Goal: Task Accomplishment & Management: Manage account settings

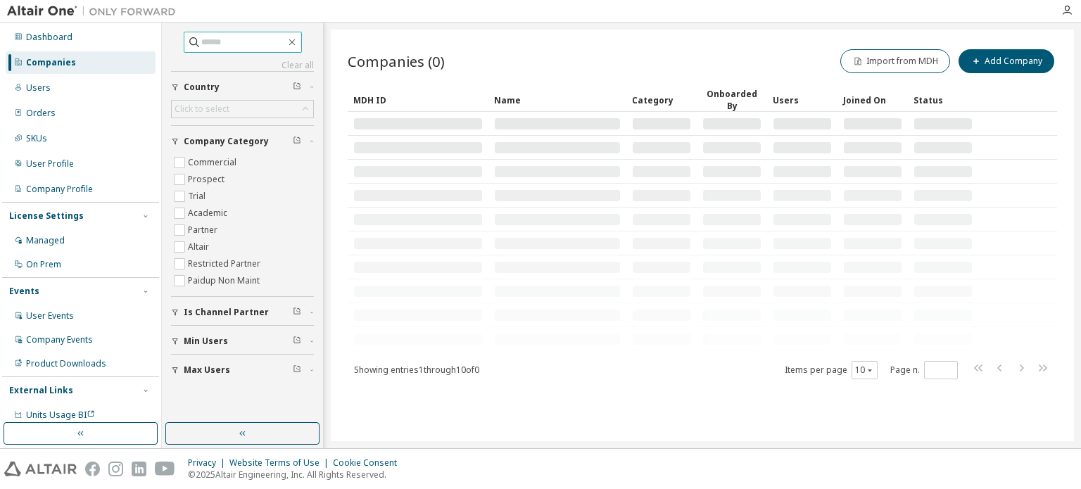
click at [220, 42] on input "text" at bounding box center [243, 42] width 84 height 14
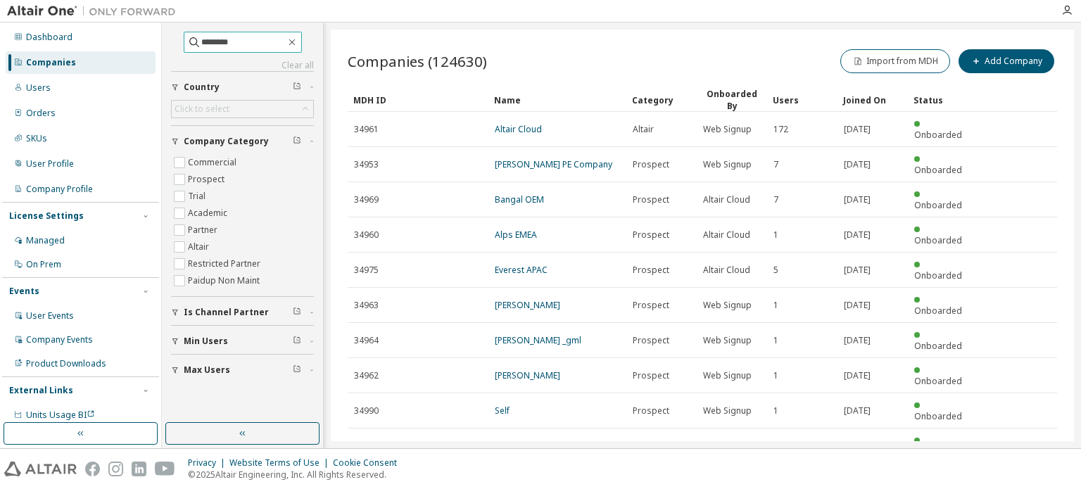
type input "********"
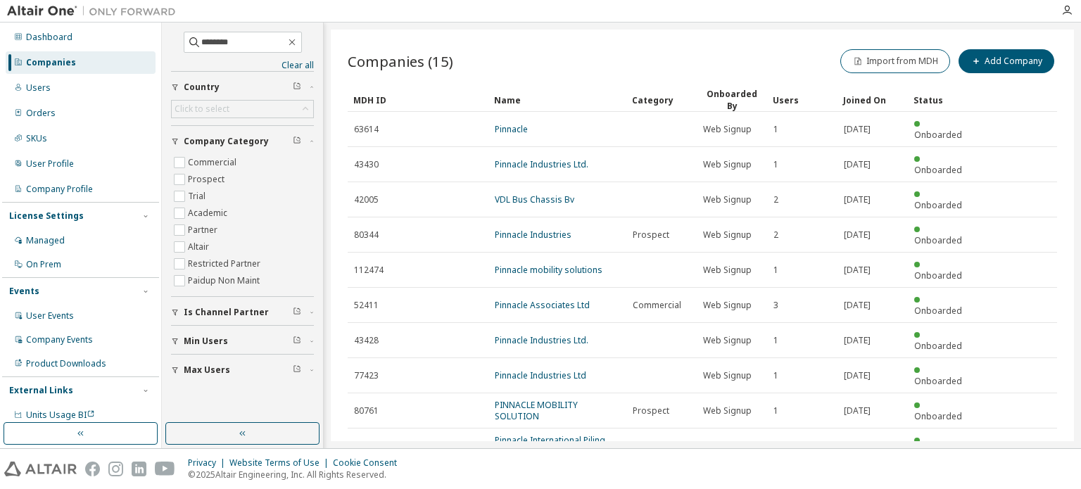
click at [1022, 472] on icon "button" at bounding box center [1020, 480] width 17 height 17
type input "*"
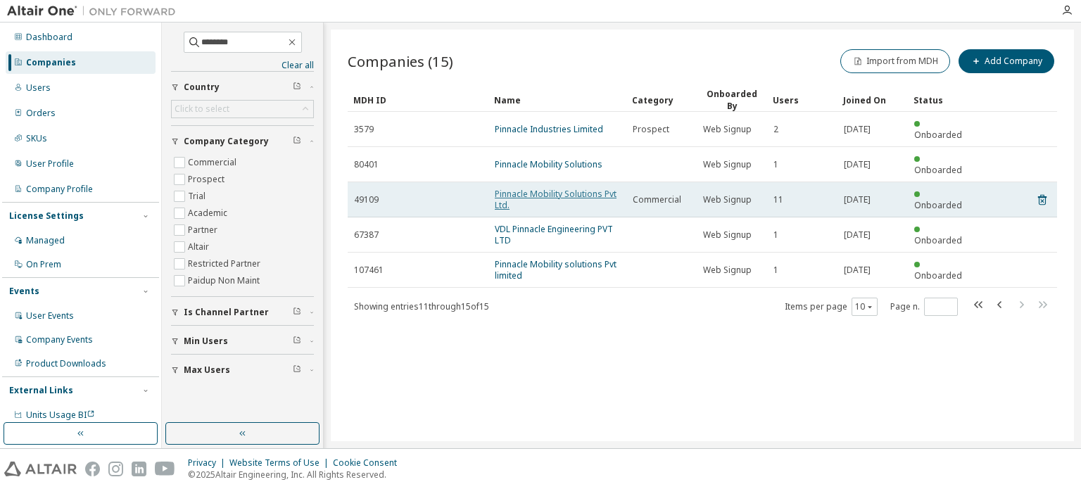
click at [546, 188] on link "Pinnacle Mobility Solutions Pvt Ltd." at bounding box center [556, 199] width 122 height 23
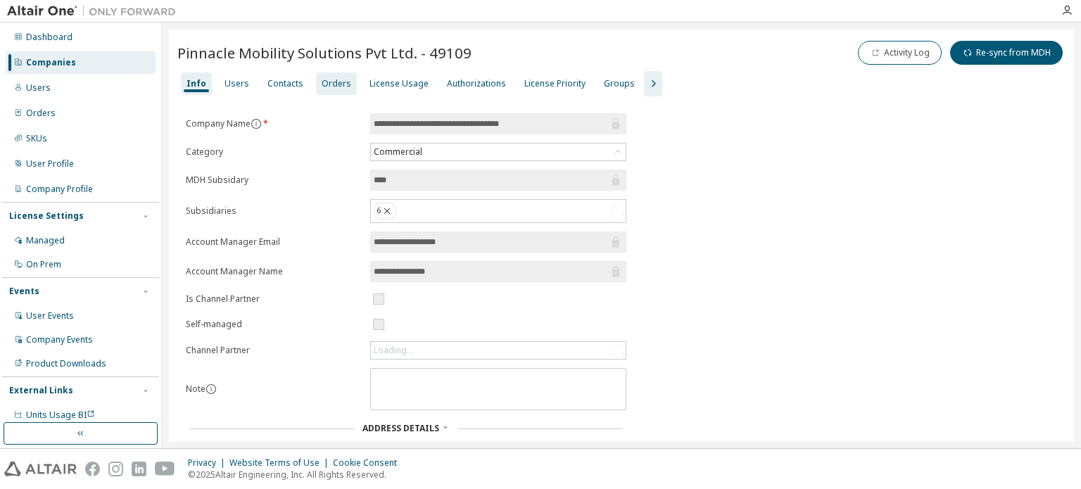
click at [330, 87] on div "Orders" at bounding box center [337, 83] width 30 height 11
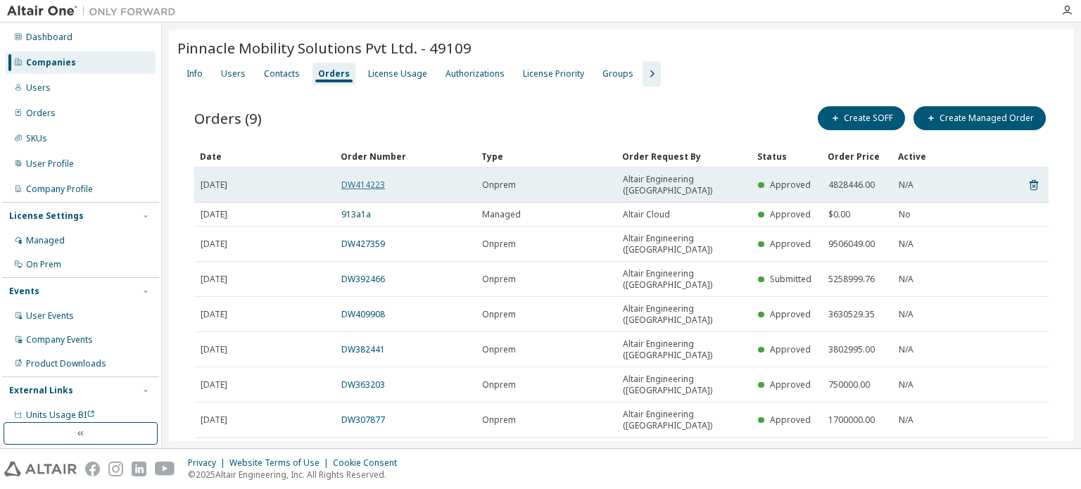
click at [351, 179] on link "DW414223" at bounding box center [363, 185] width 44 height 12
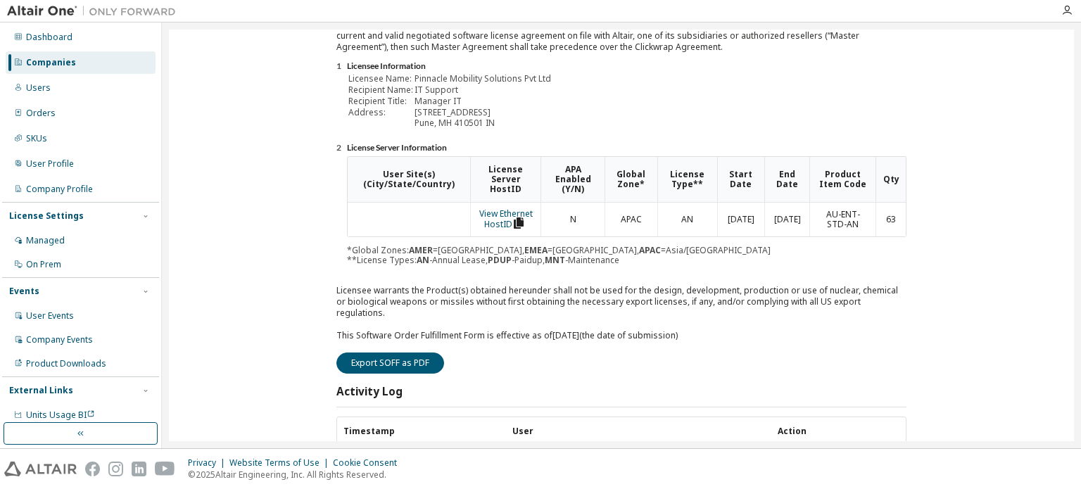
scroll to position [225, 0]
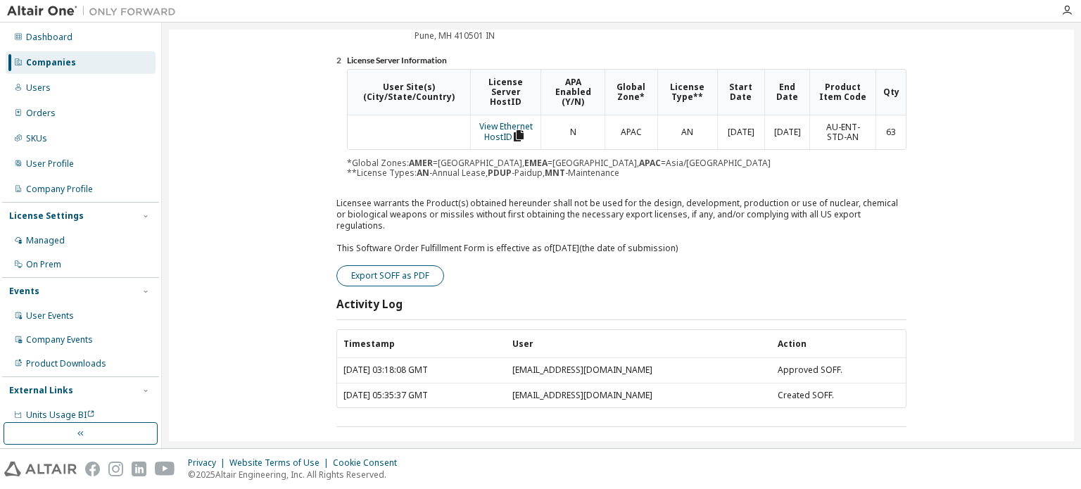
click at [414, 265] on button "Export SOFF as PDF" at bounding box center [390, 275] width 108 height 21
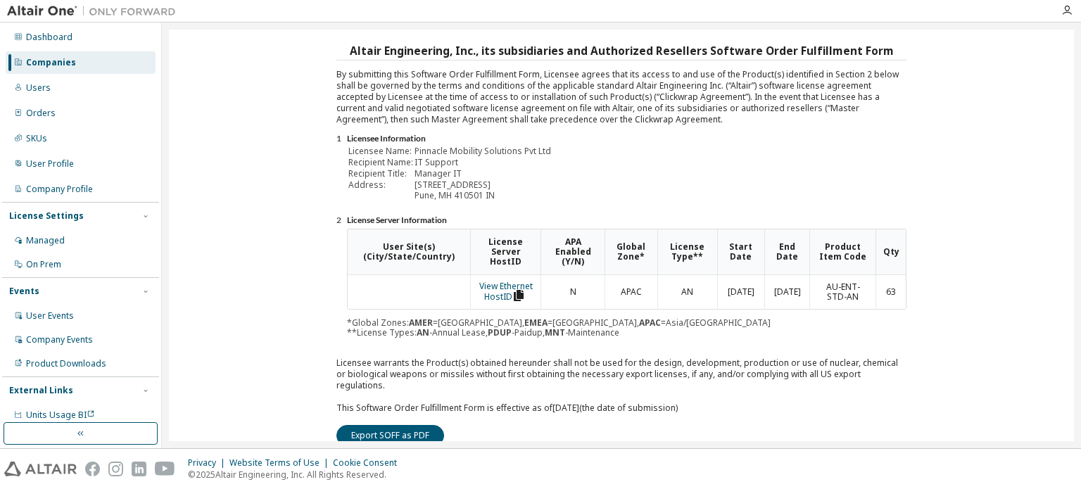
scroll to position [0, 0]
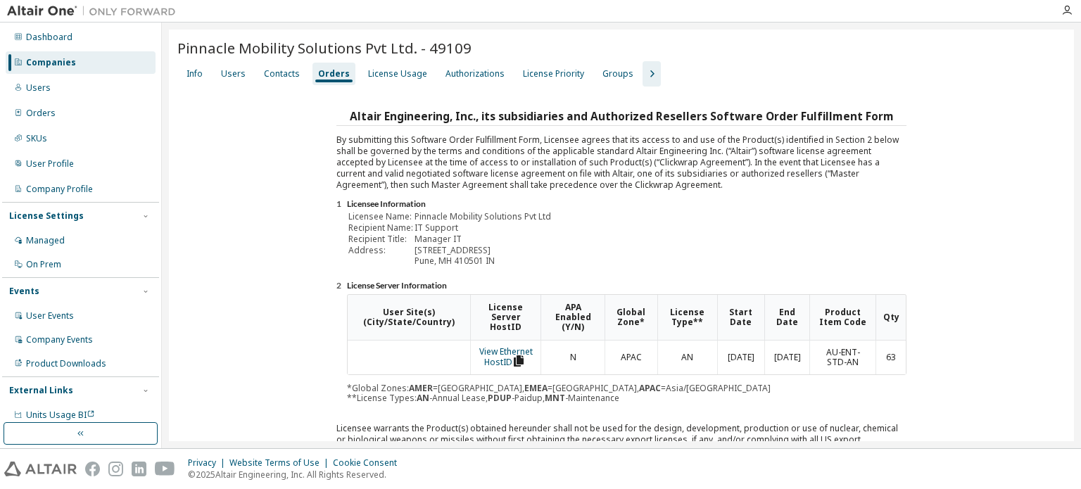
click at [275, 75] on div "Contacts" at bounding box center [282, 73] width 36 height 11
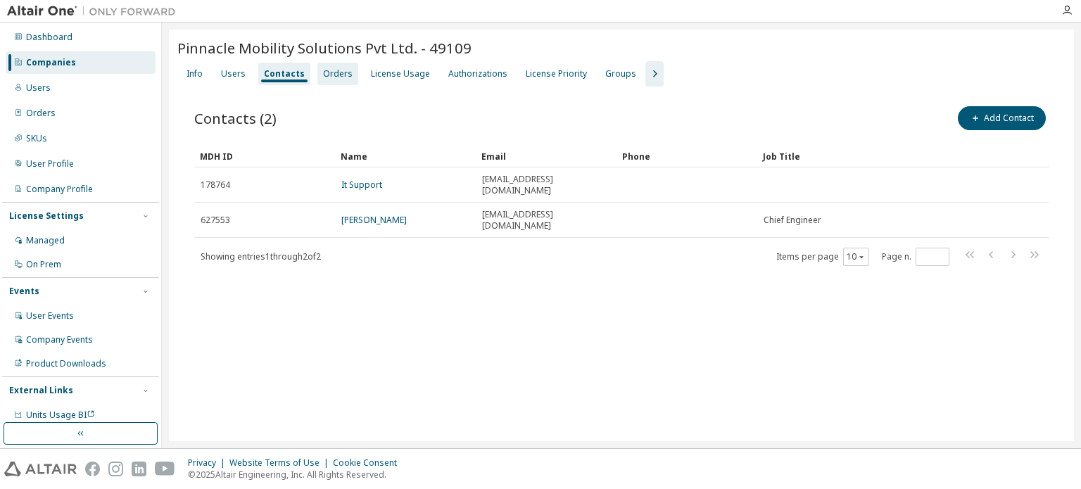
click at [333, 74] on div "Orders" at bounding box center [338, 73] width 30 height 11
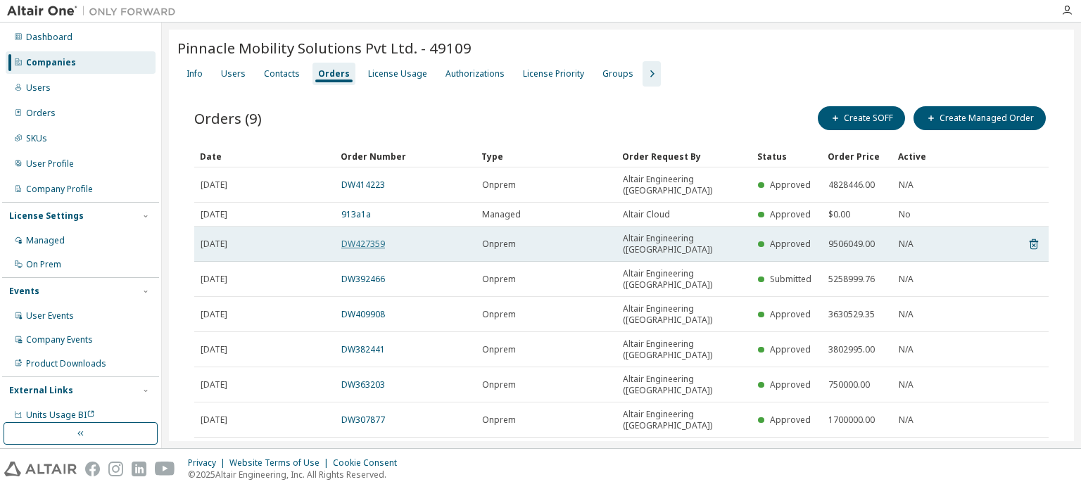
click at [368, 238] on link "DW427359" at bounding box center [363, 244] width 44 height 12
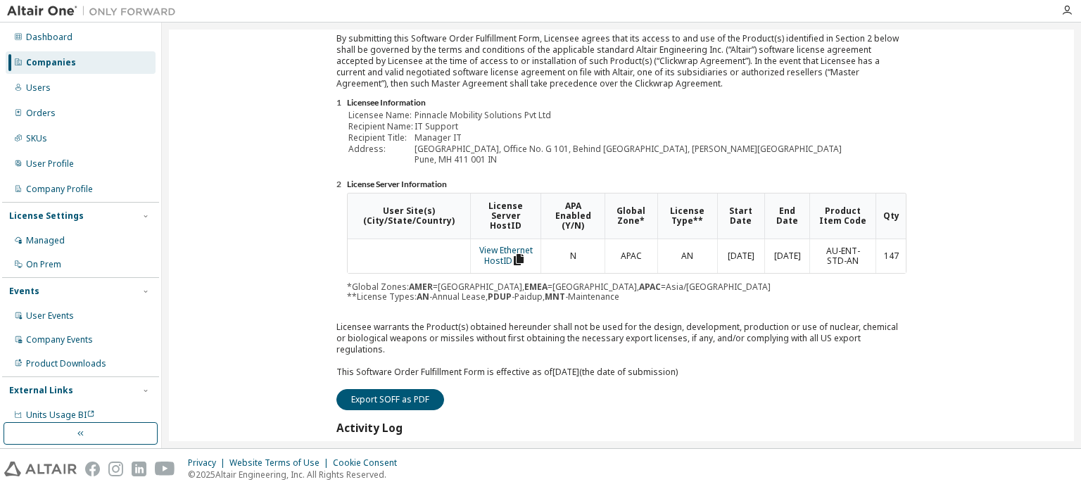
scroll to position [225, 0]
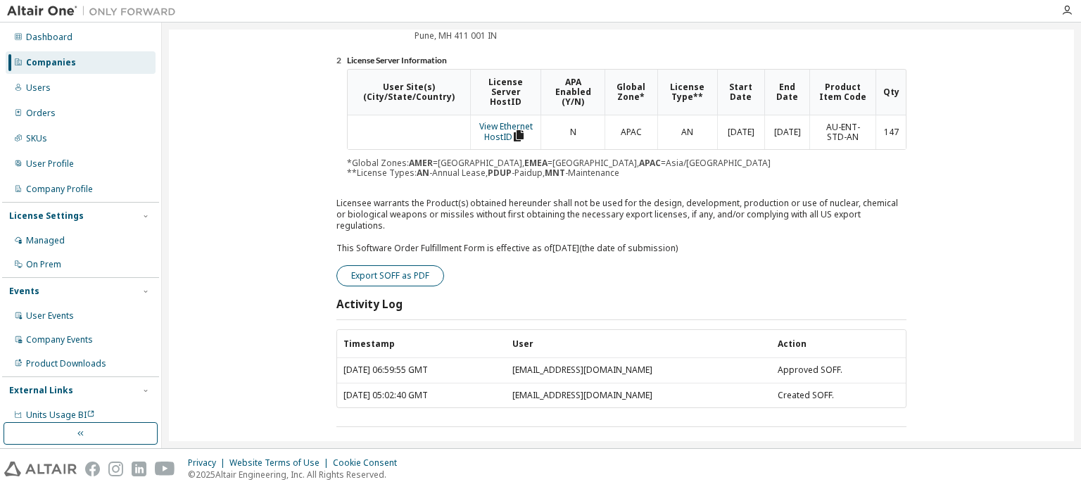
click at [360, 265] on button "Export SOFF as PDF" at bounding box center [390, 275] width 108 height 21
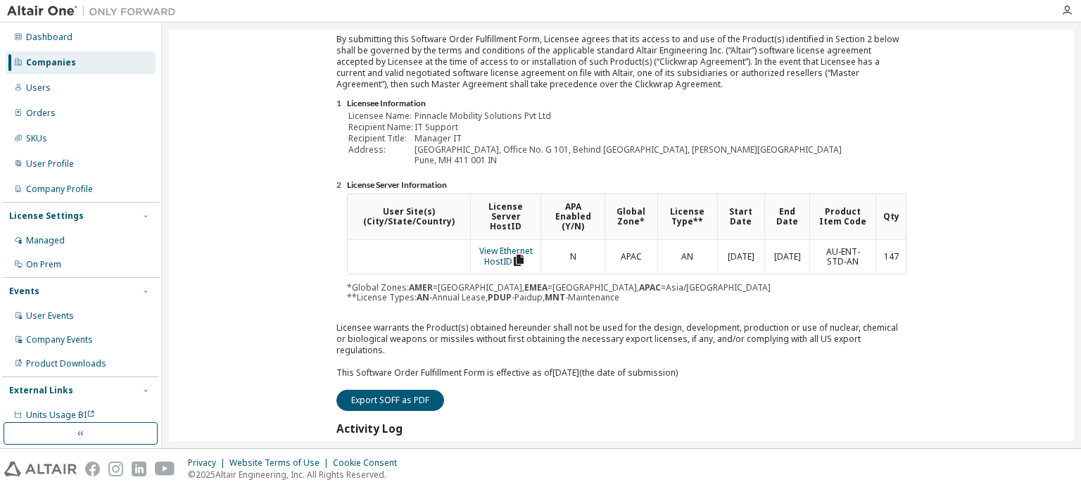
scroll to position [0, 0]
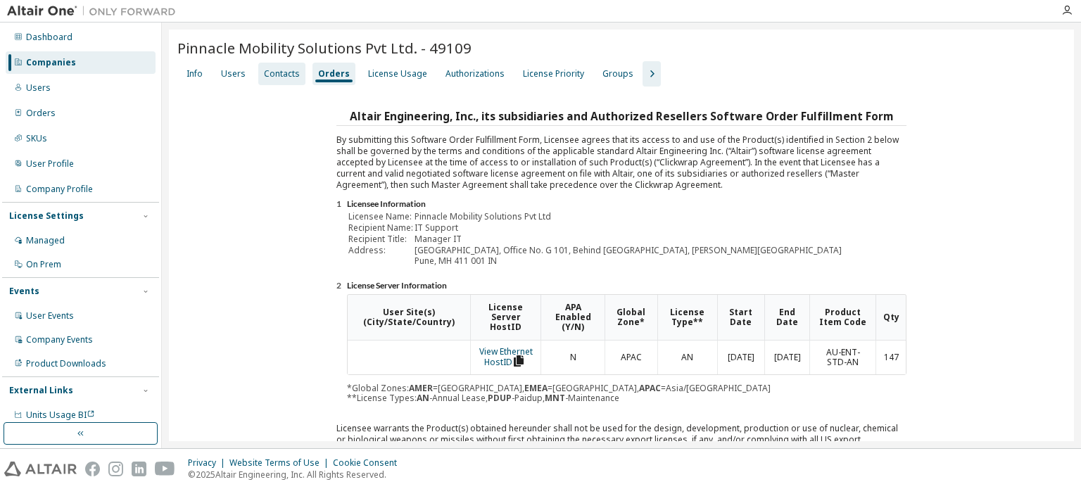
click at [275, 77] on div "Contacts" at bounding box center [282, 73] width 36 height 11
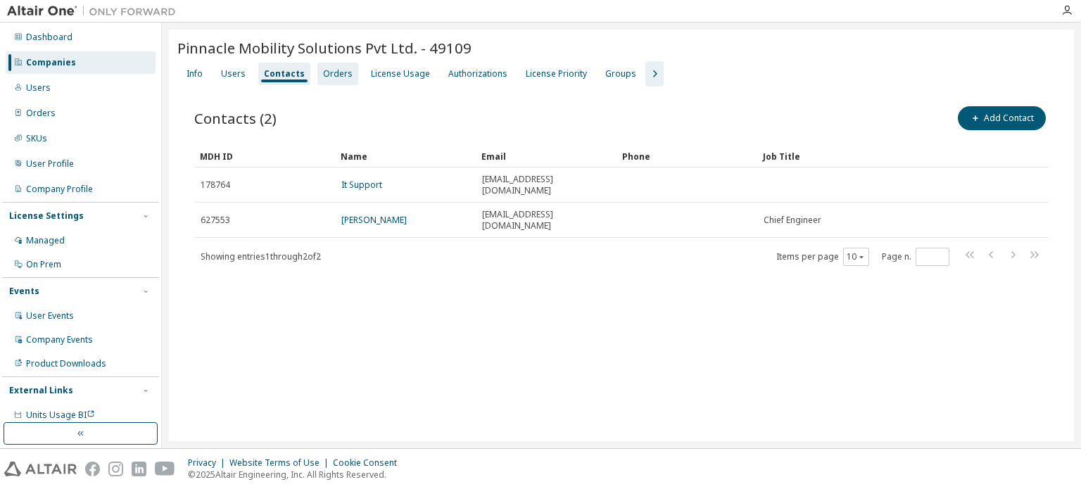
click at [323, 73] on div "Orders" at bounding box center [338, 73] width 30 height 11
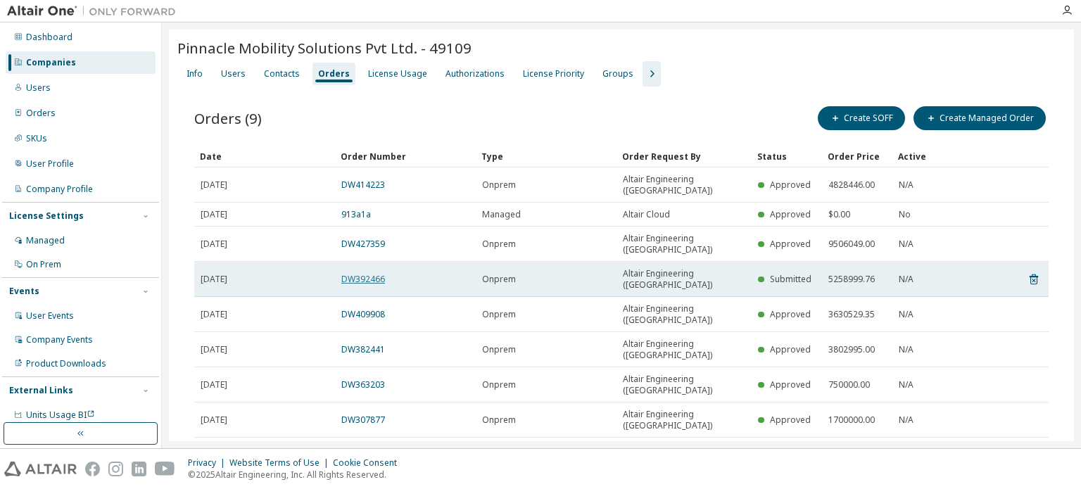
click at [360, 273] on link "DW392466" at bounding box center [363, 279] width 44 height 12
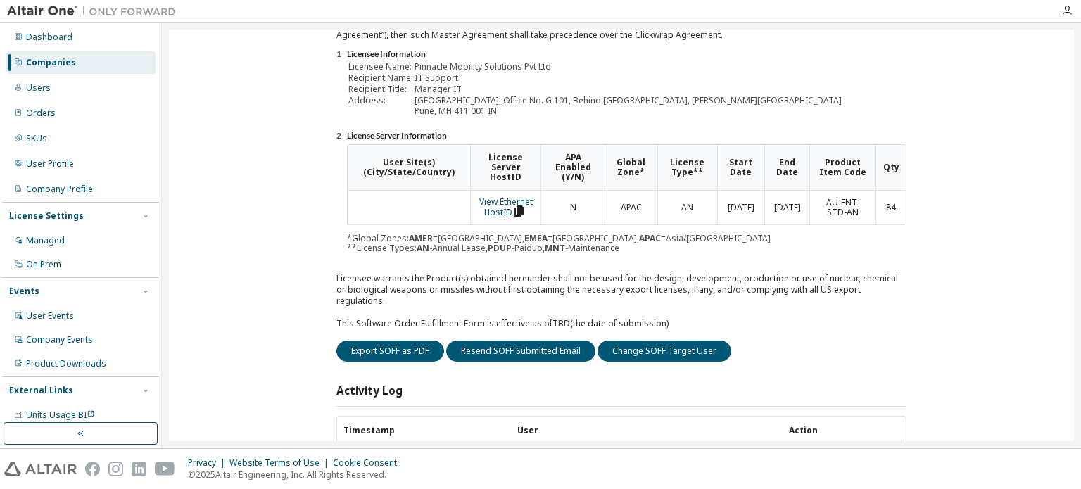
scroll to position [211, 0]
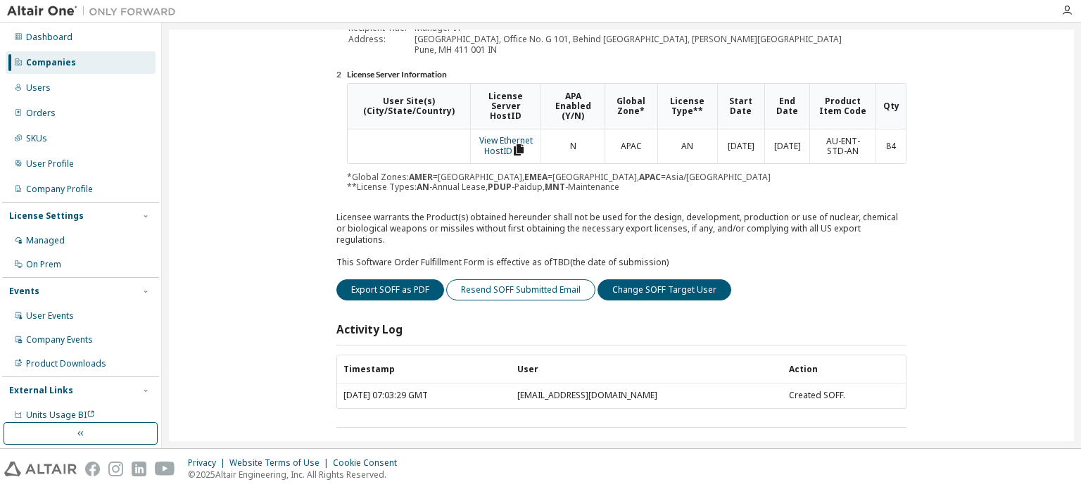
click at [536, 279] on button "Resend SOFF Submitted Email" at bounding box center [520, 289] width 149 height 21
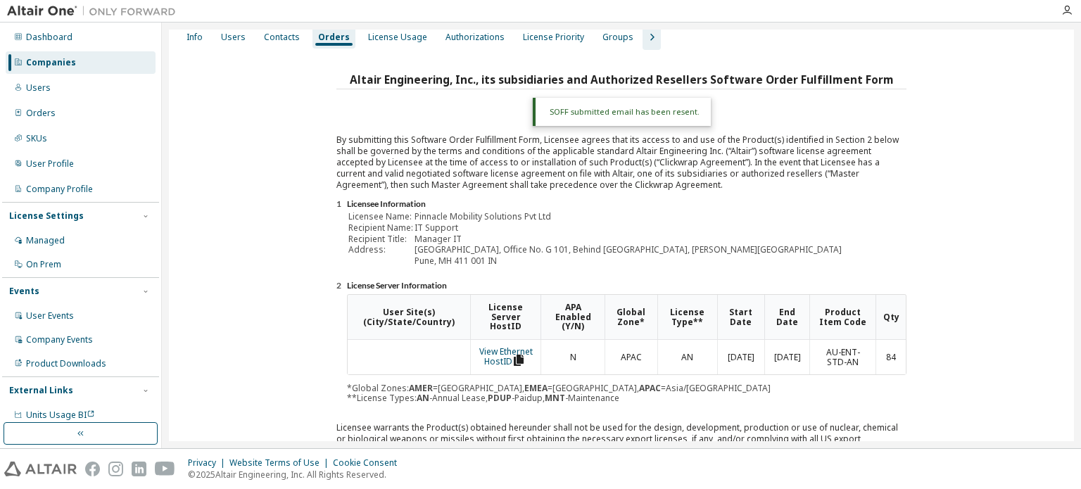
scroll to position [0, 0]
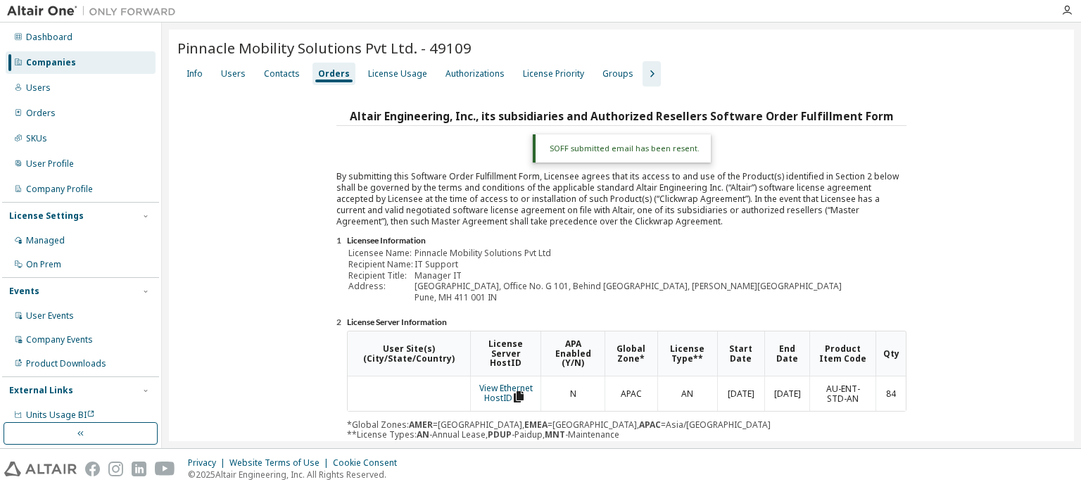
click at [324, 77] on div "Orders" at bounding box center [334, 73] width 32 height 11
click at [290, 74] on div "Contacts" at bounding box center [282, 73] width 36 height 11
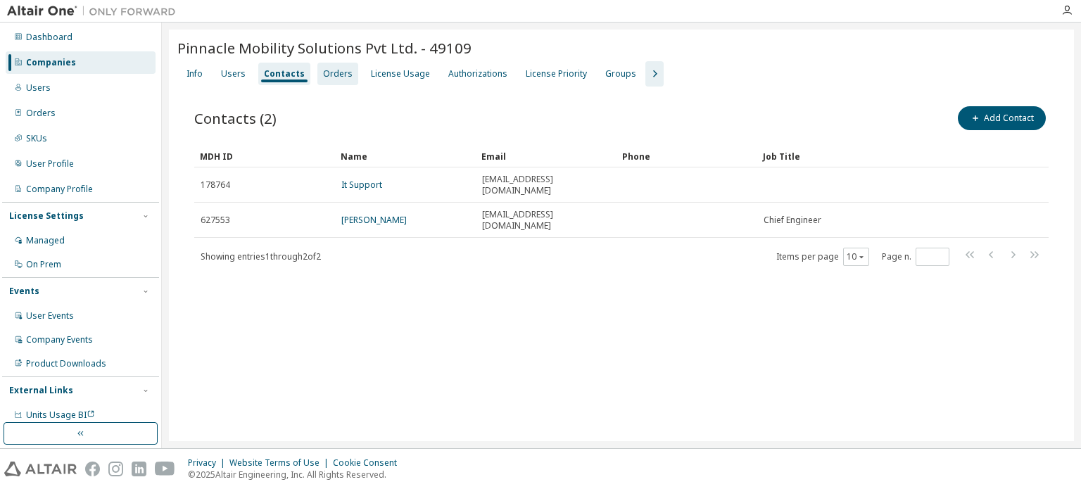
click at [326, 74] on div "Orders" at bounding box center [338, 73] width 30 height 11
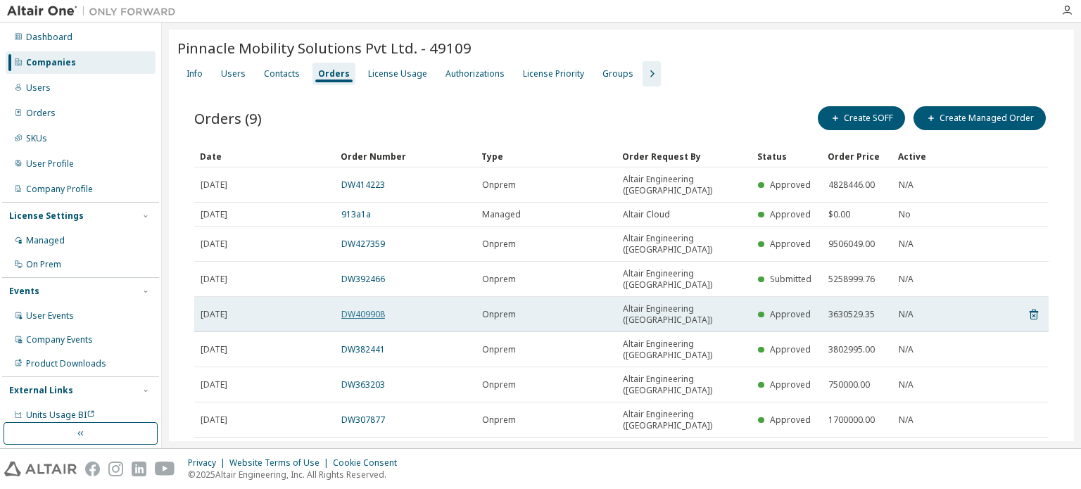
click at [374, 308] on link "DW409908" at bounding box center [363, 314] width 44 height 12
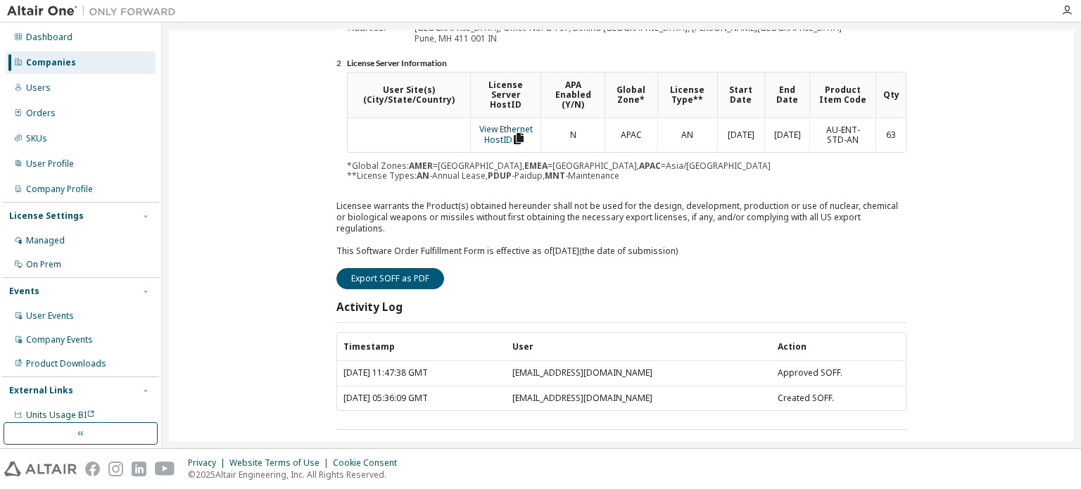
scroll to position [225, 0]
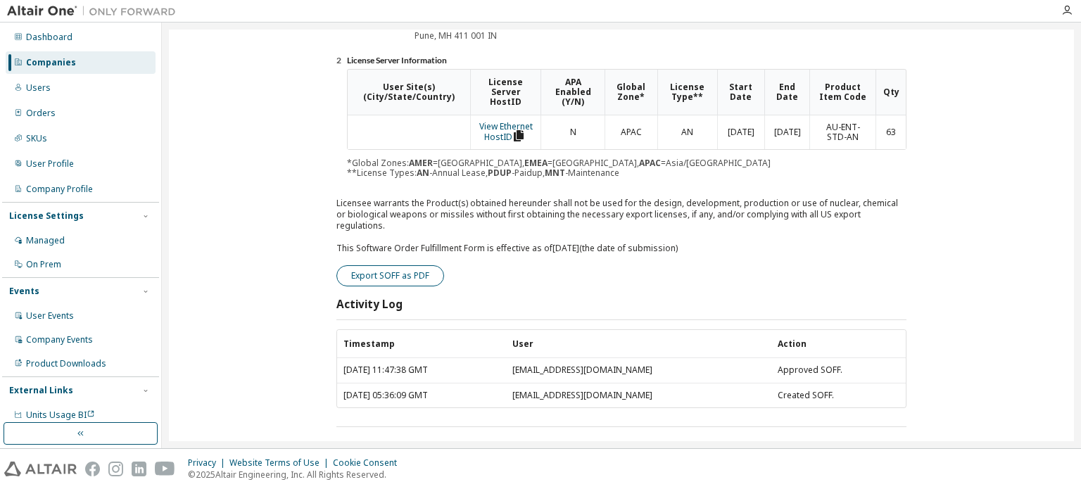
click at [419, 265] on button "Export SOFF as PDF" at bounding box center [390, 275] width 108 height 21
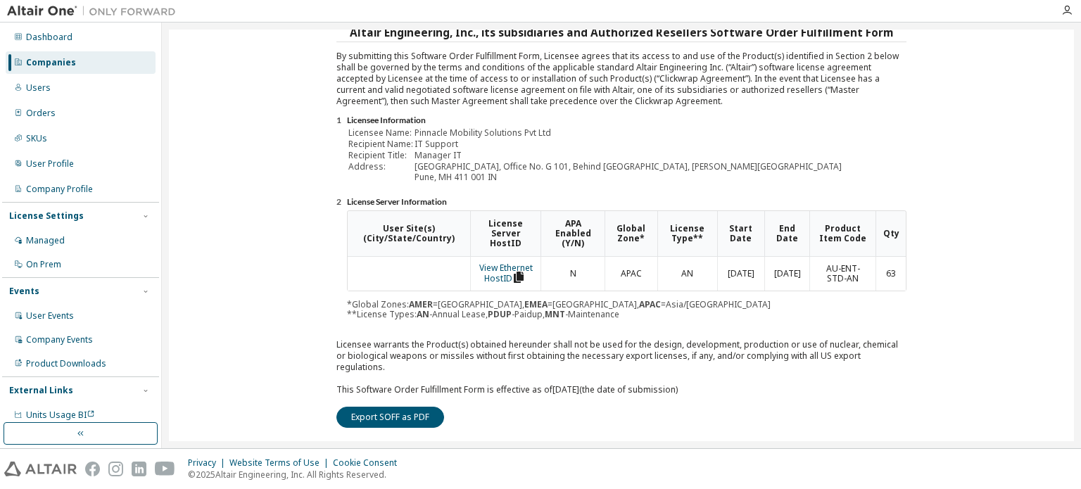
scroll to position [0, 0]
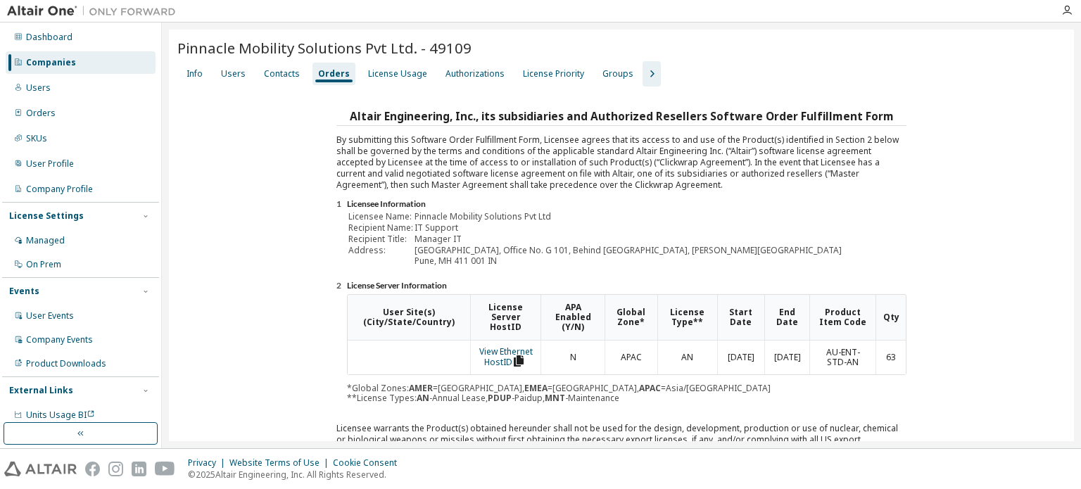
click at [334, 75] on div "Orders" at bounding box center [334, 73] width 32 height 11
click at [282, 72] on div "Contacts" at bounding box center [282, 73] width 36 height 11
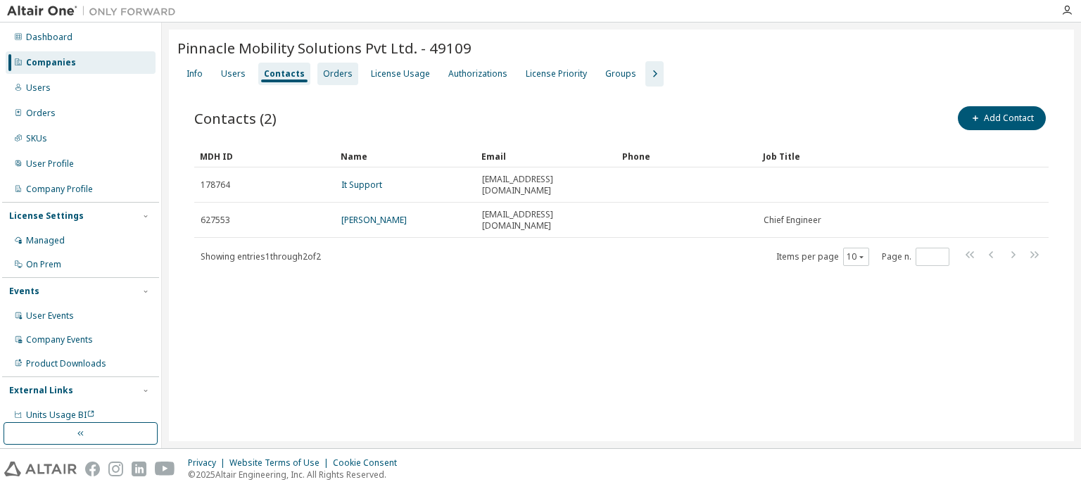
click at [332, 72] on div "Orders" at bounding box center [338, 73] width 30 height 11
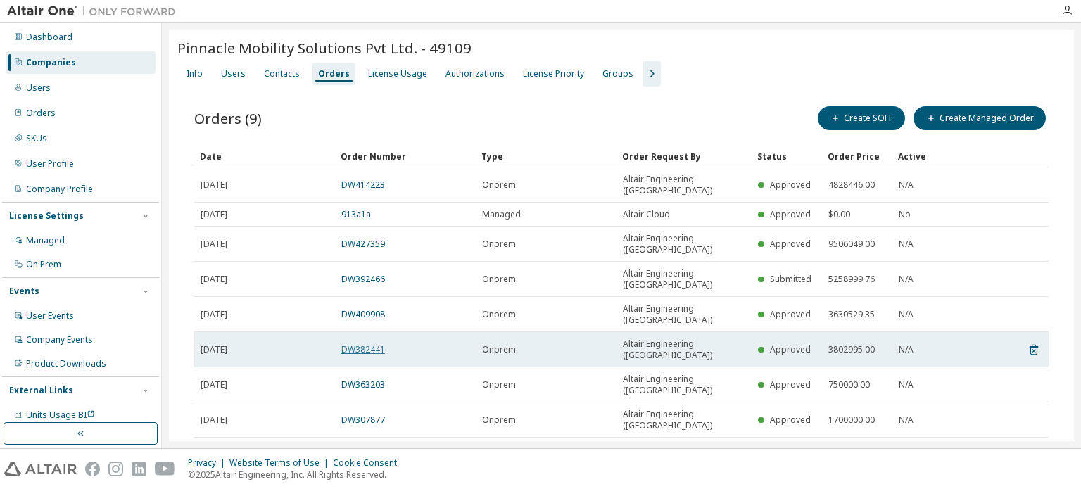
click at [370, 343] on link "DW382441" at bounding box center [363, 349] width 44 height 12
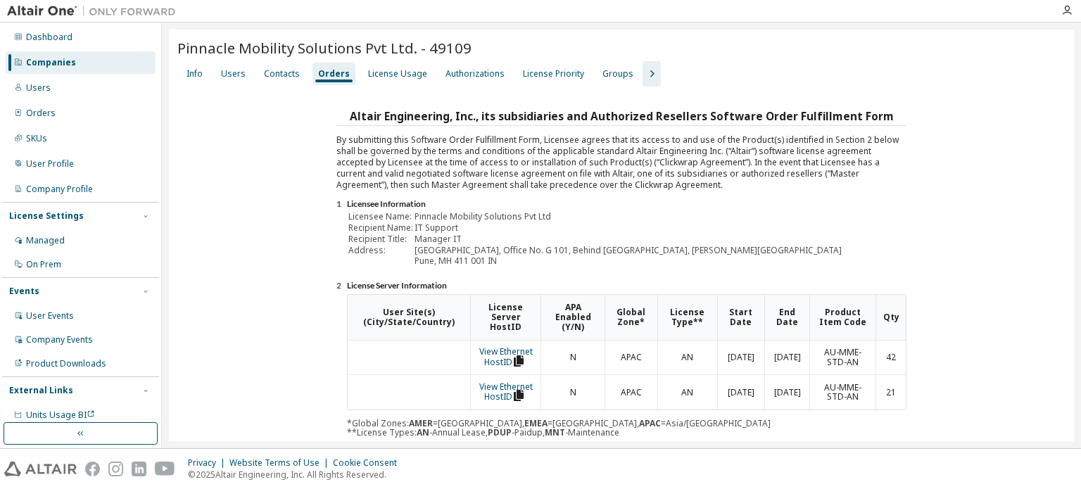
scroll to position [260, 0]
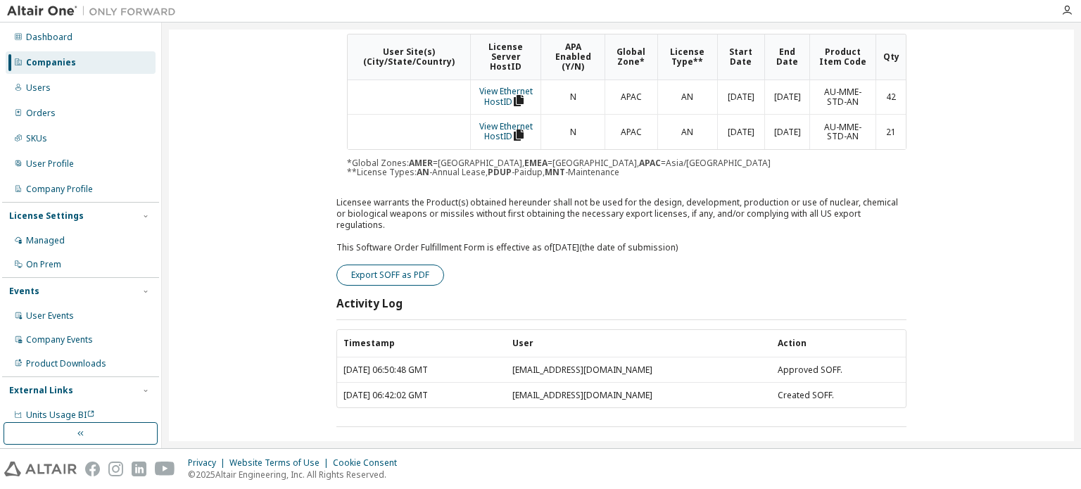
click at [411, 265] on button "Export SOFF as PDF" at bounding box center [390, 275] width 108 height 21
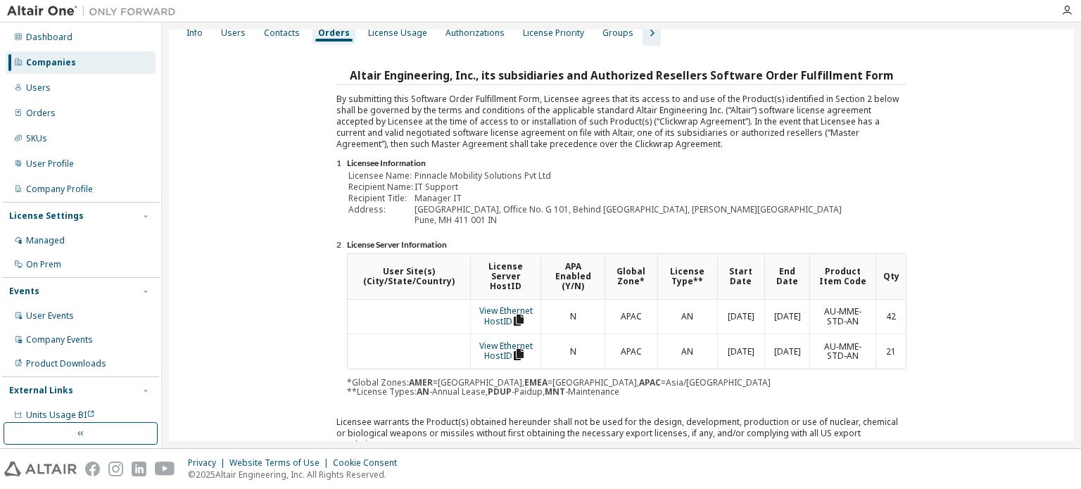
scroll to position [0, 0]
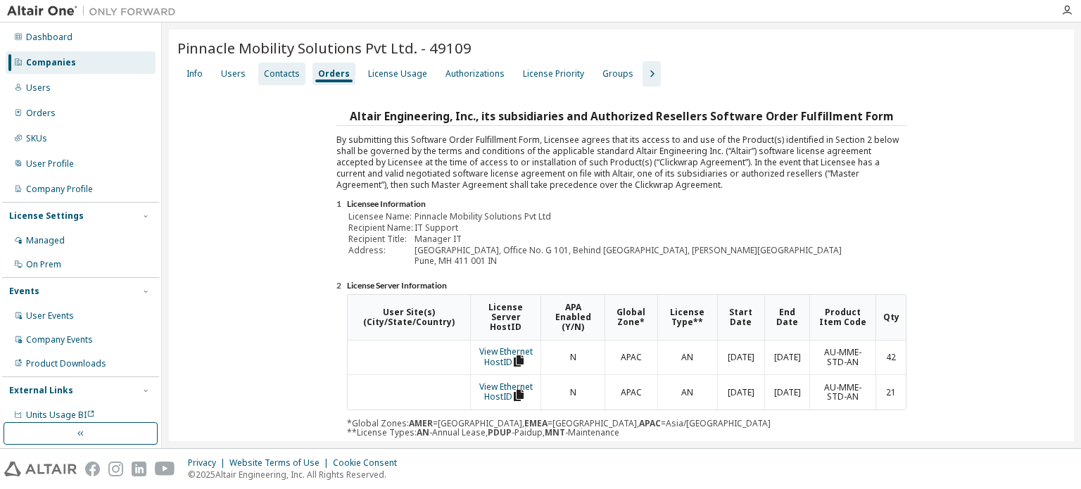
click at [279, 72] on div "Contacts" at bounding box center [282, 73] width 36 height 11
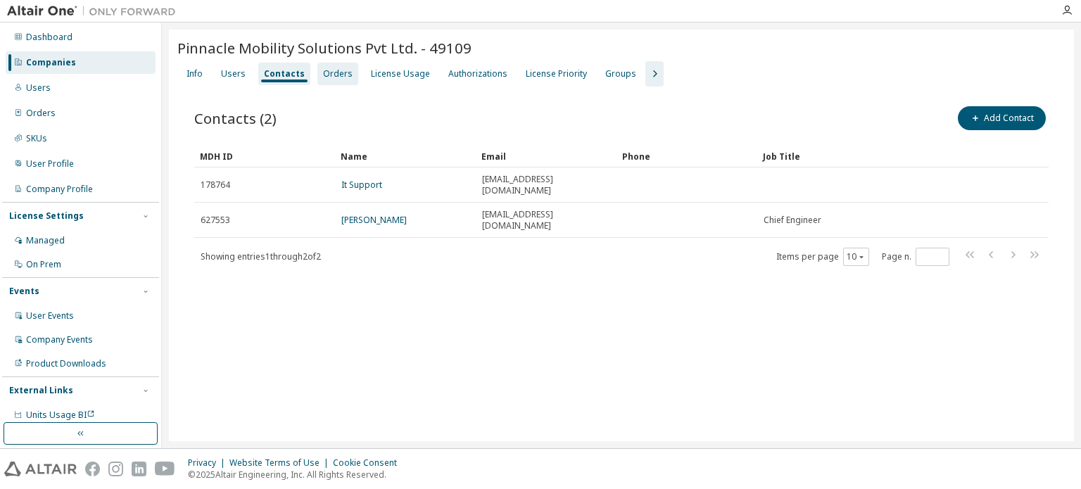
click at [338, 79] on div "Orders" at bounding box center [337, 74] width 41 height 23
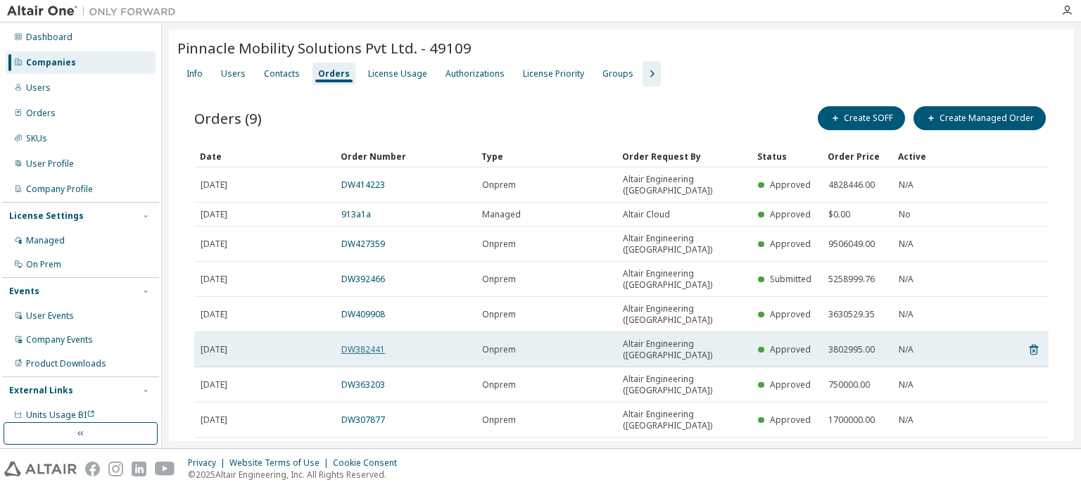
click at [365, 343] on link "DW382441" at bounding box center [363, 349] width 44 height 12
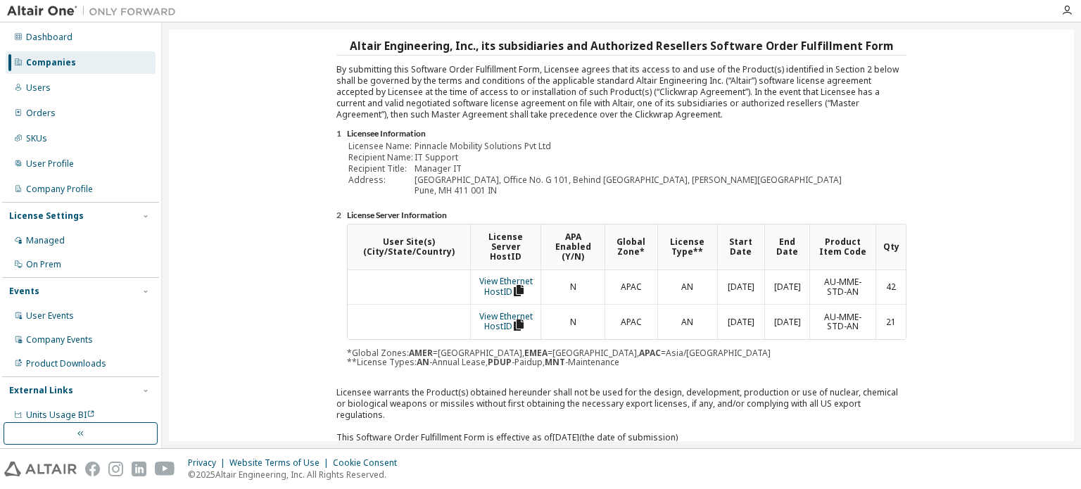
scroll to position [260, 0]
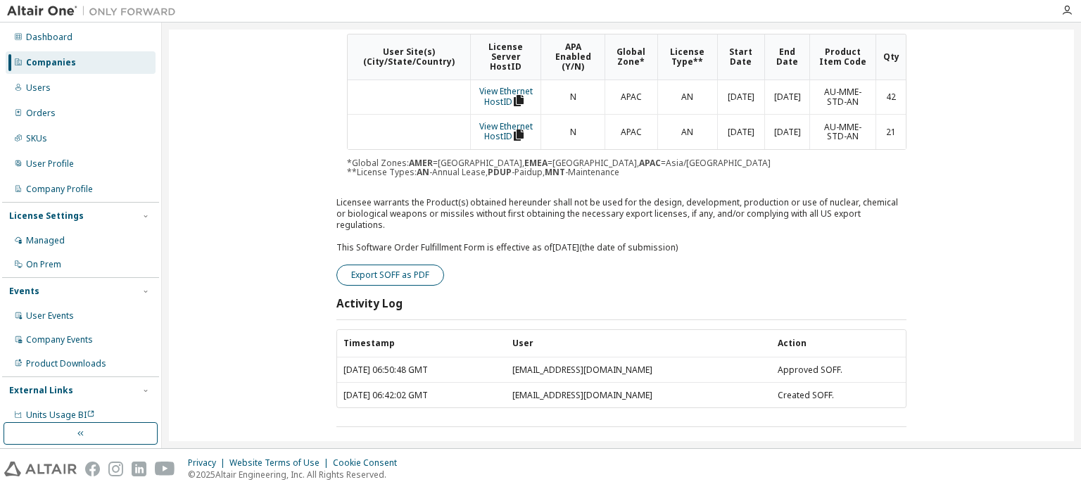
click at [383, 267] on button "Export SOFF as PDF" at bounding box center [390, 275] width 108 height 21
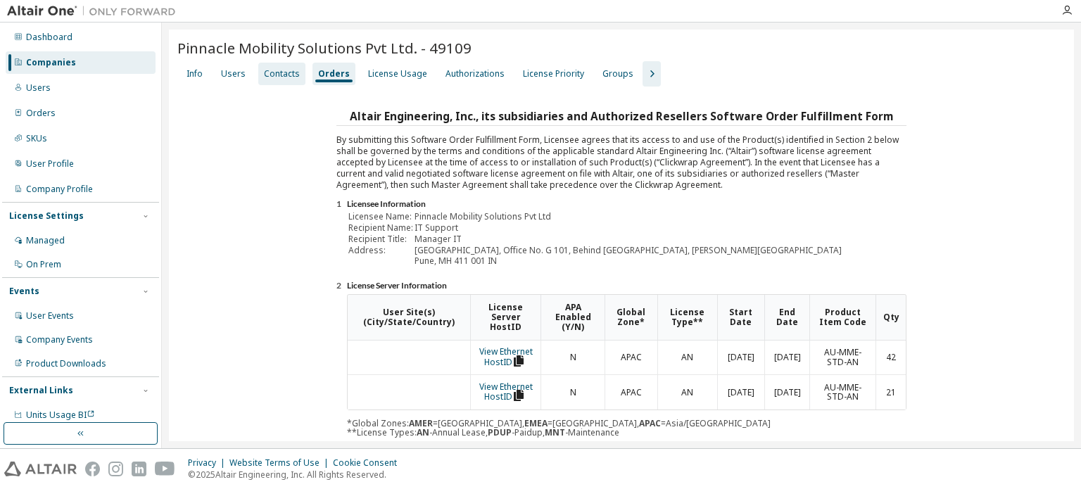
drag, startPoint x: 259, startPoint y: 71, endPoint x: 268, endPoint y: 79, distance: 12.0
click at [259, 71] on div "Contacts" at bounding box center [281, 74] width 47 height 23
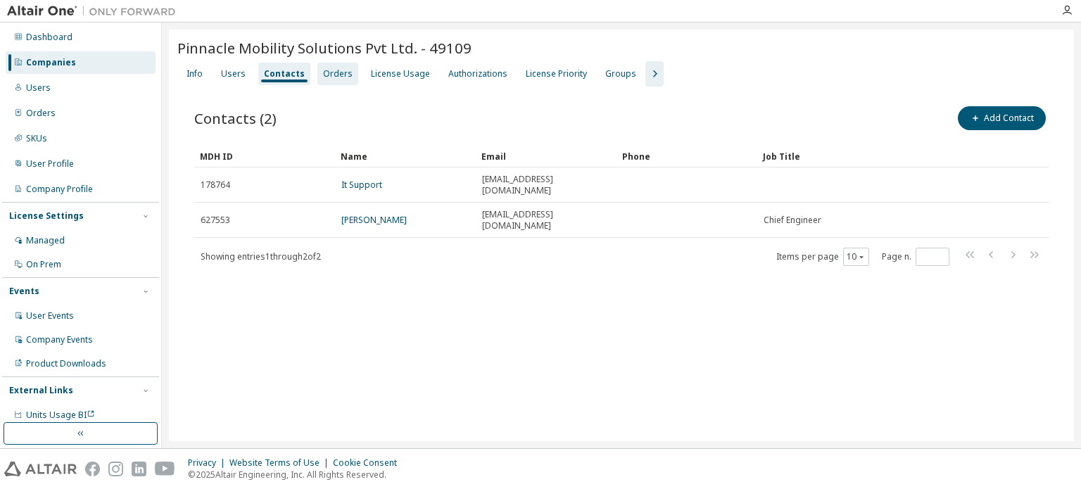
click at [336, 68] on div "Orders" at bounding box center [338, 73] width 30 height 11
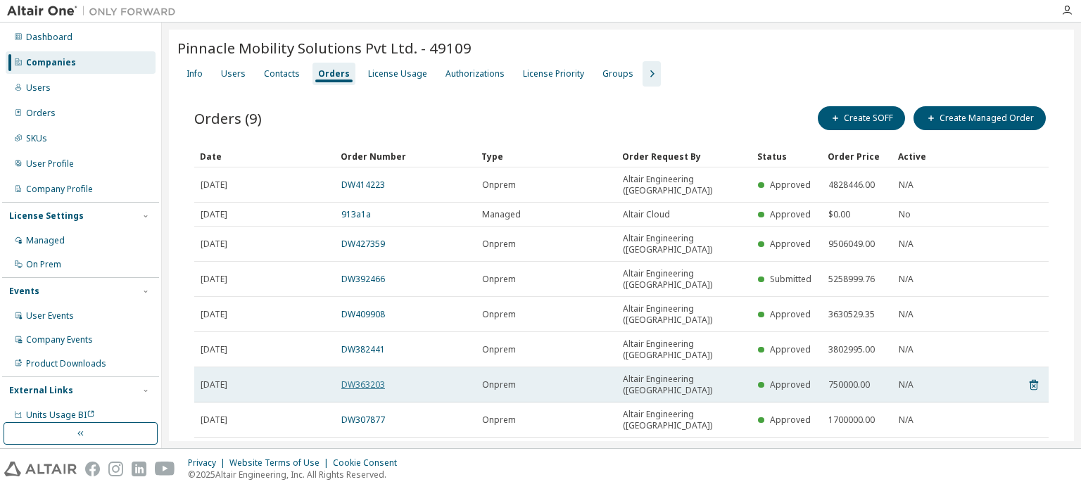
click at [372, 378] on link "DW363203" at bounding box center [363, 384] width 44 height 12
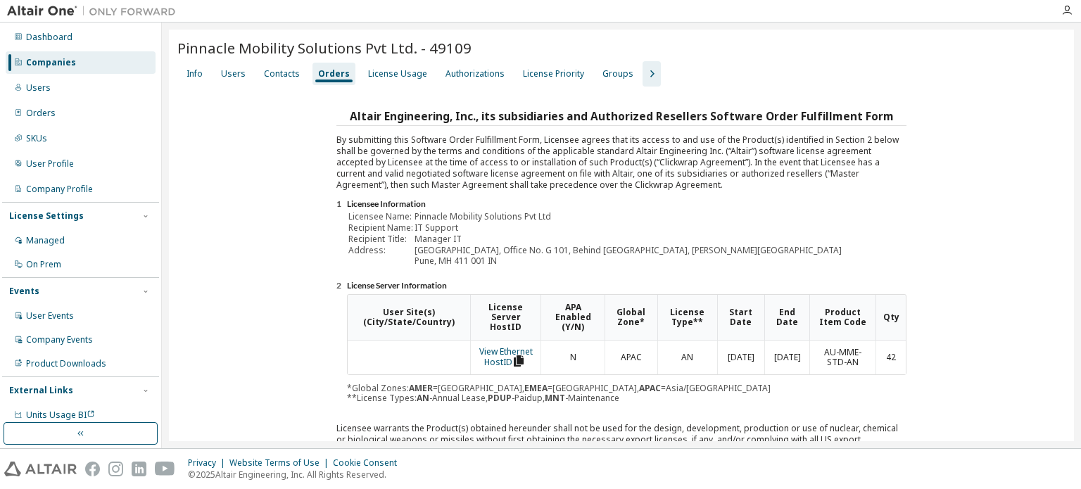
scroll to position [225, 0]
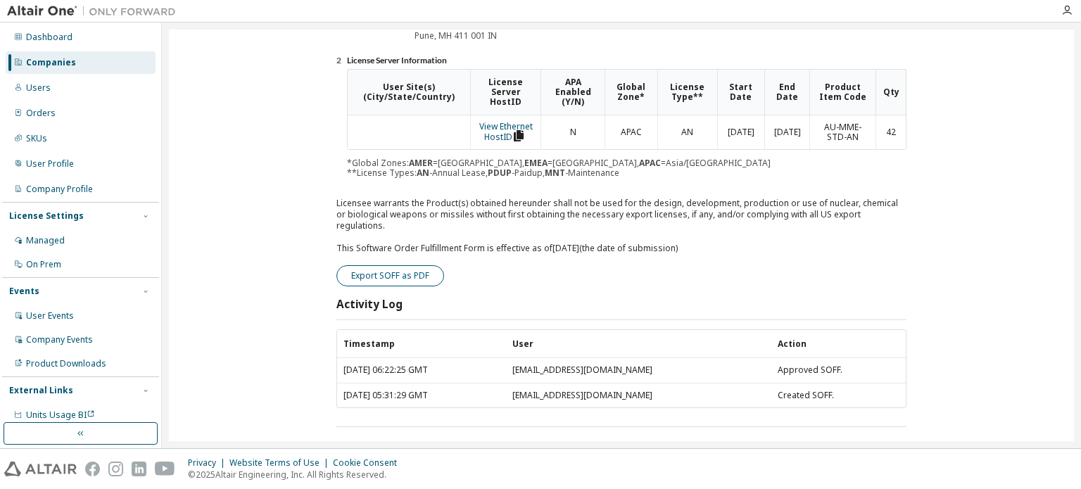
click at [389, 265] on button "Export SOFF as PDF" at bounding box center [390, 275] width 108 height 21
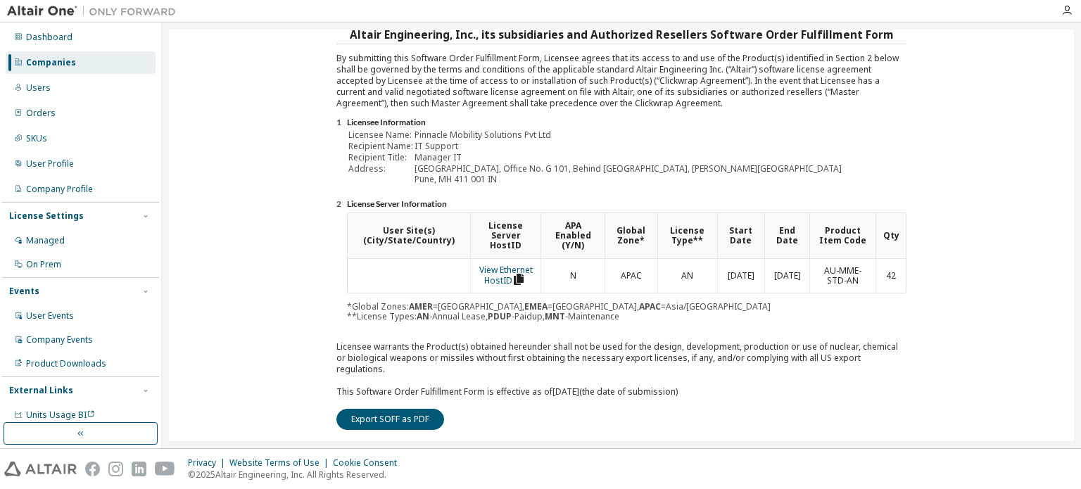
scroll to position [0, 0]
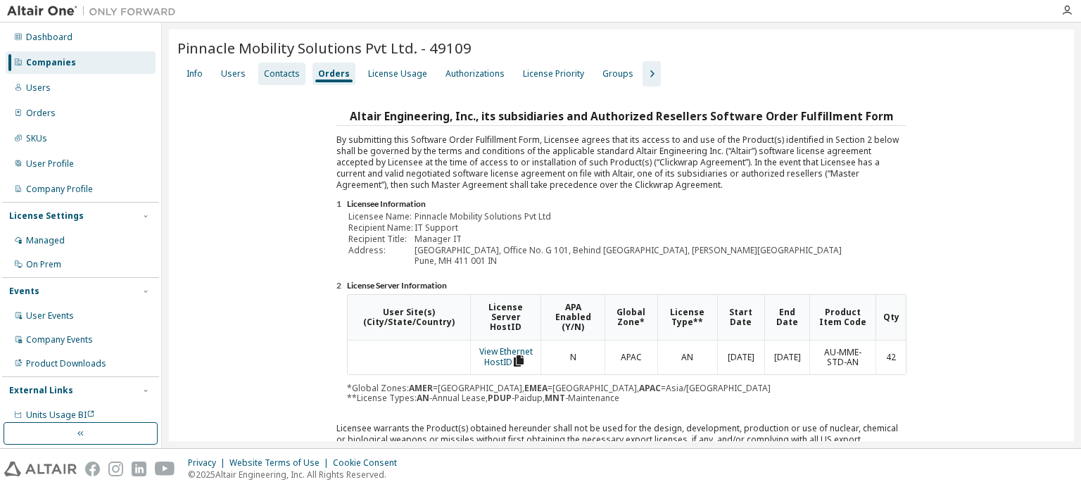
drag, startPoint x: 269, startPoint y: 72, endPoint x: 284, endPoint y: 72, distance: 14.8
click at [269, 72] on div "Contacts" at bounding box center [282, 73] width 36 height 11
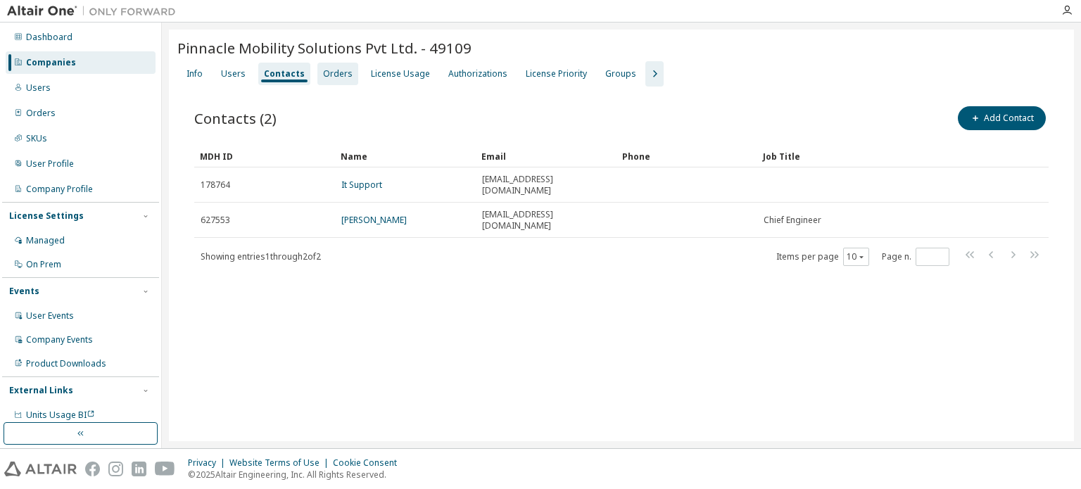
click at [323, 72] on div "Orders" at bounding box center [338, 73] width 30 height 11
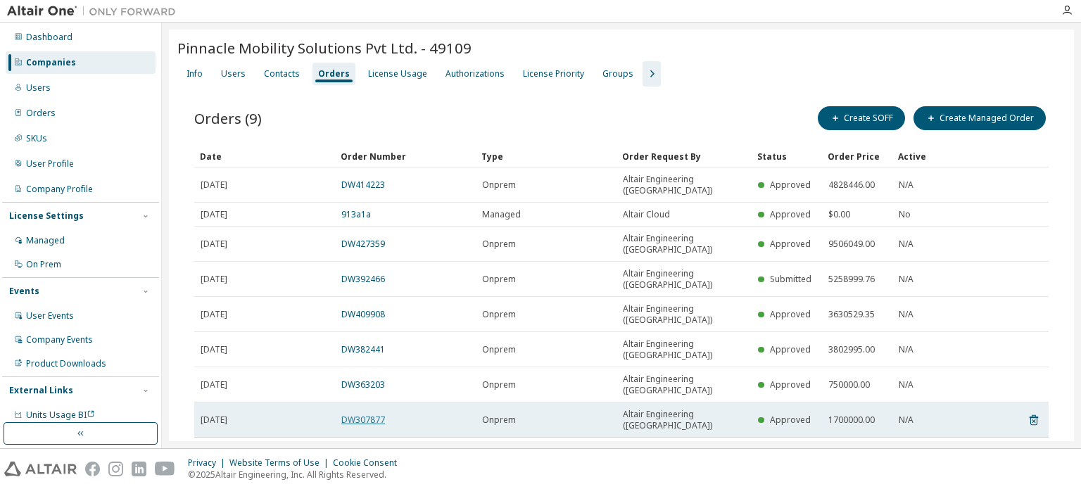
click at [348, 414] on link "DW307877" at bounding box center [363, 420] width 44 height 12
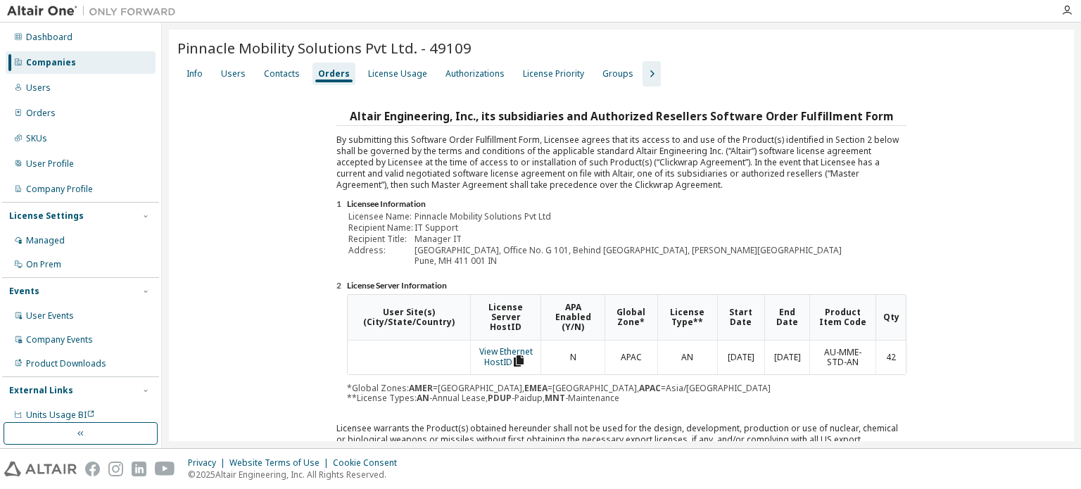
scroll to position [225, 0]
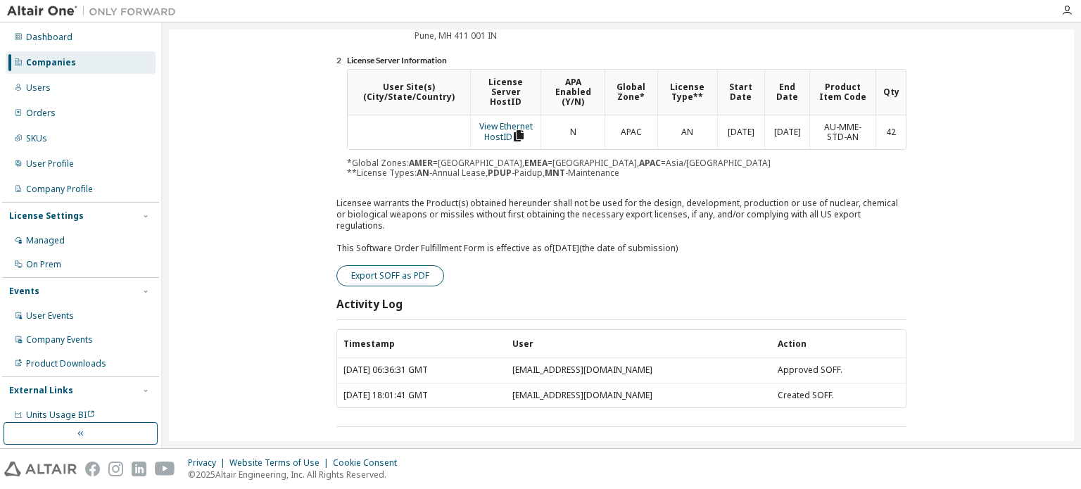
click at [371, 265] on button "Export SOFF as PDF" at bounding box center [390, 275] width 108 height 21
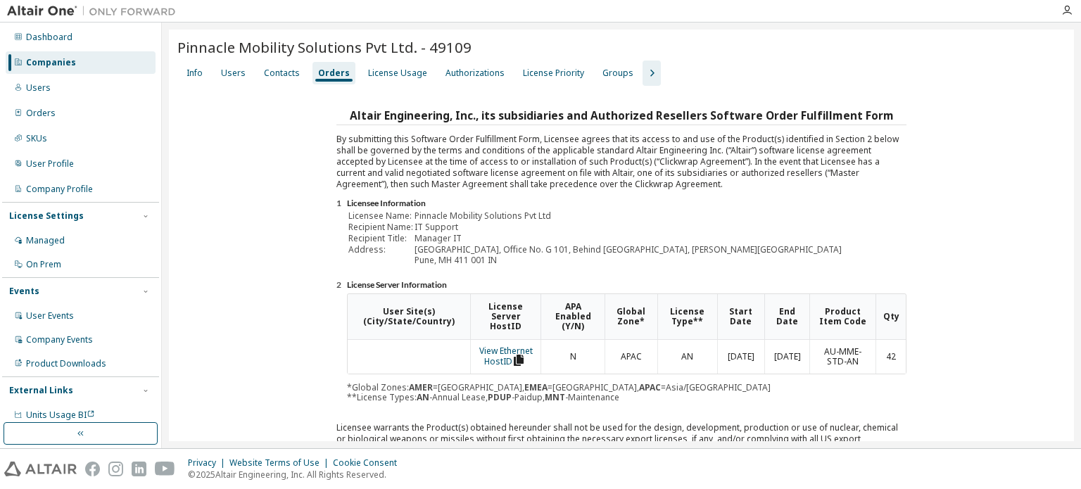
scroll to position [0, 0]
click at [286, 73] on div "Contacts" at bounding box center [282, 73] width 36 height 11
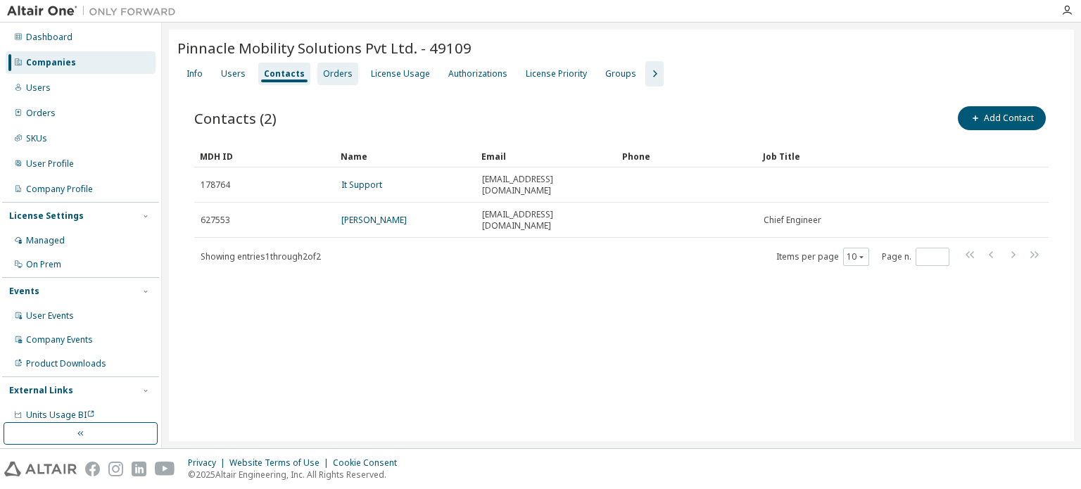
click at [332, 77] on div "Orders" at bounding box center [338, 73] width 30 height 11
